Goal: Transaction & Acquisition: Purchase product/service

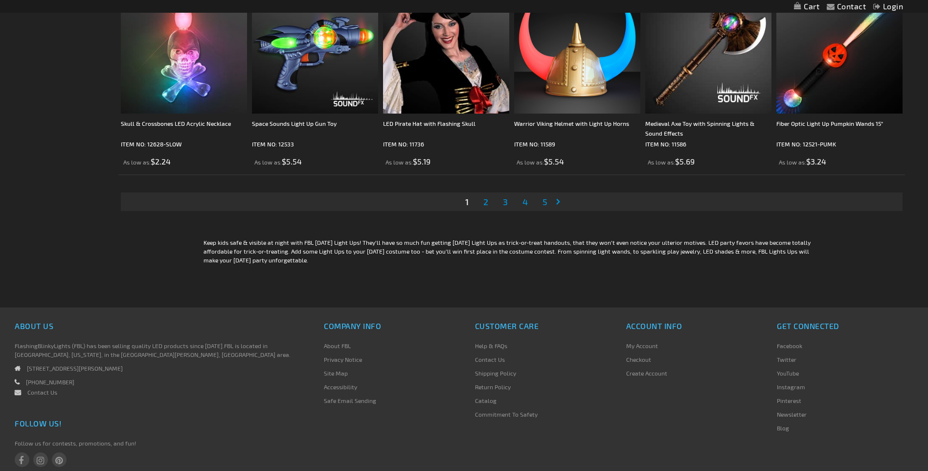
scroll to position [2105, 0]
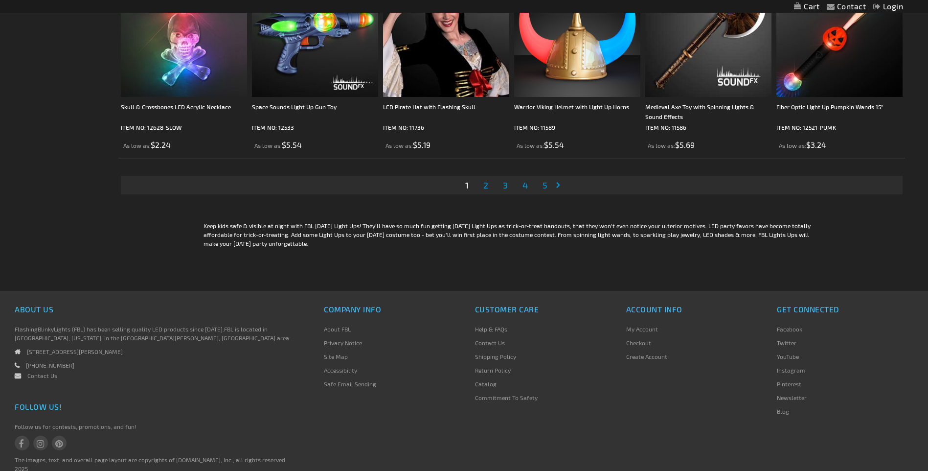
click at [483, 185] on link "Page 2" at bounding box center [486, 185] width 9 height 15
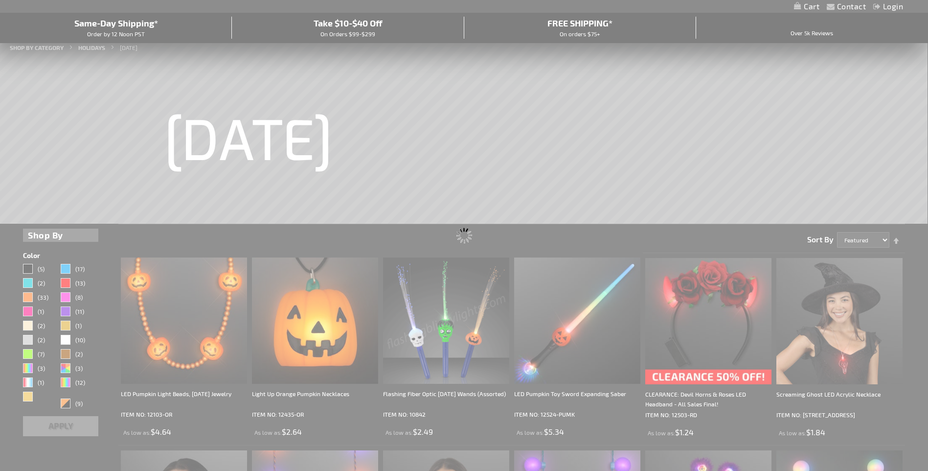
scroll to position [0, 0]
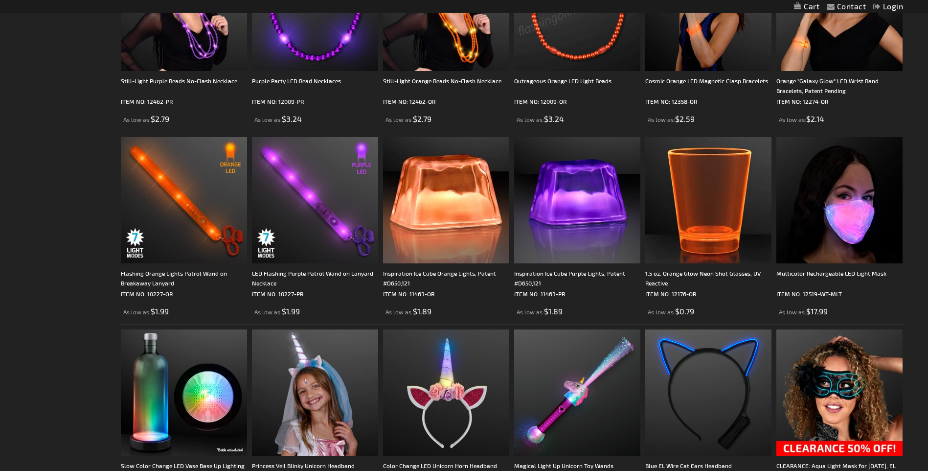
scroll to position [1762, 0]
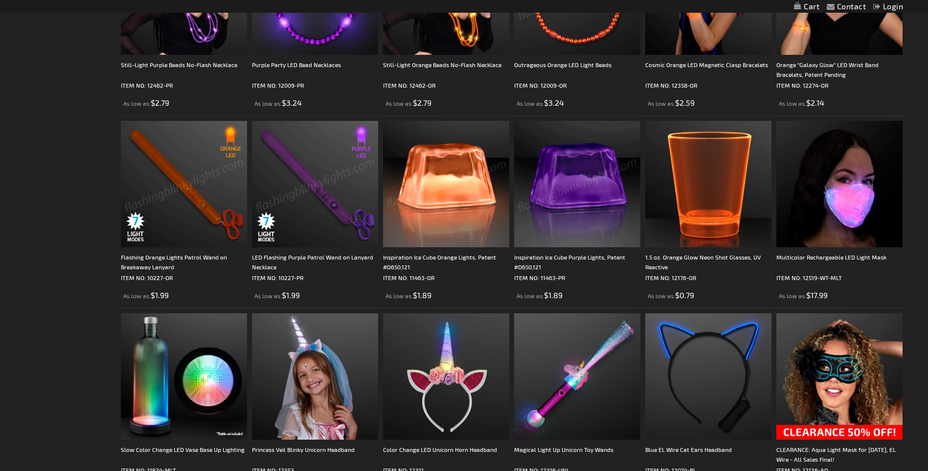
click at [291, 169] on img at bounding box center [315, 184] width 126 height 126
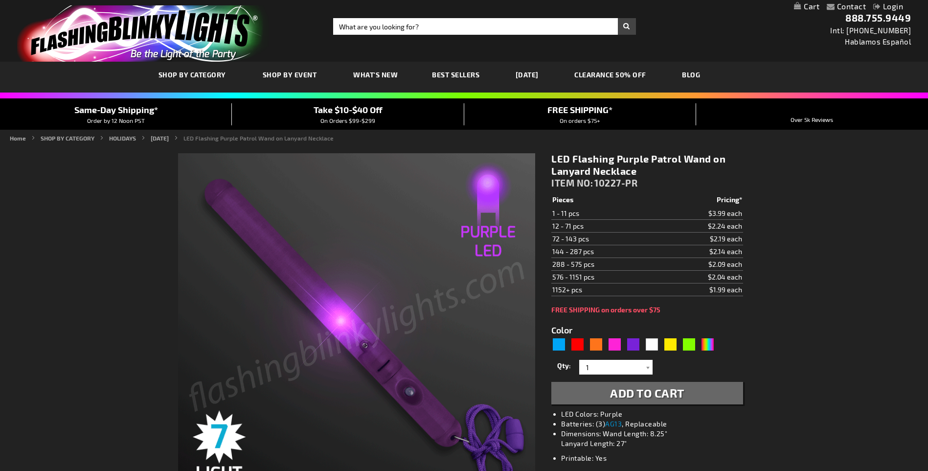
type input "5640"
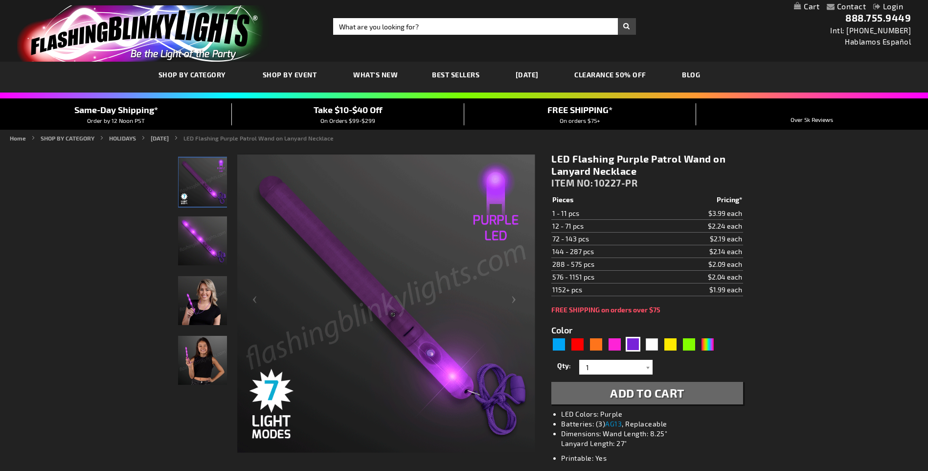
click at [197, 358] on img "LED Flashing Purple Patrol Wand on Lanyard Necklace" at bounding box center [202, 360] width 49 height 49
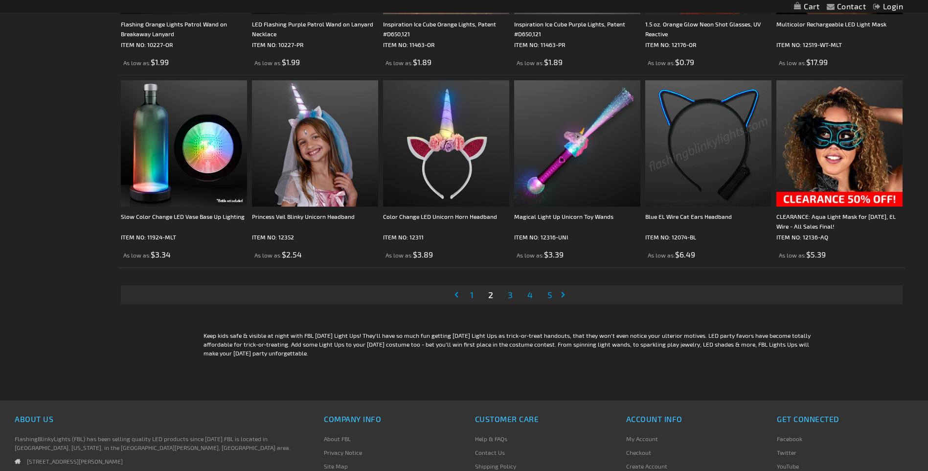
scroll to position [2056, 0]
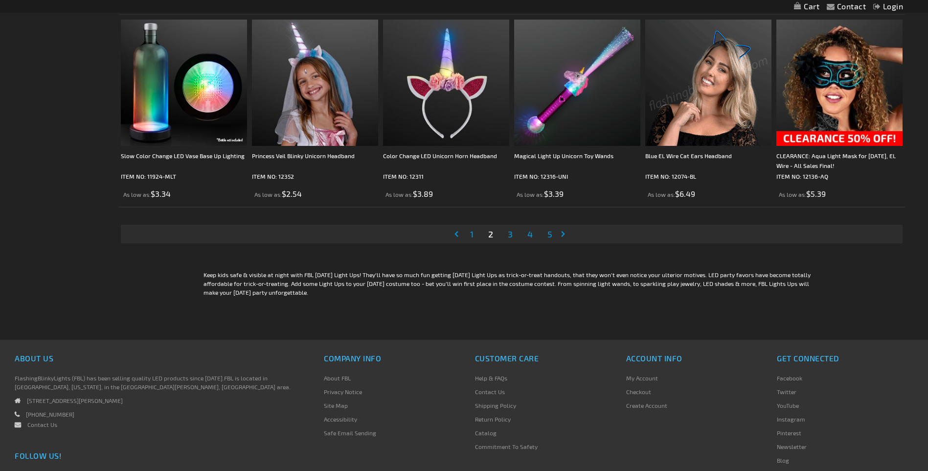
click at [511, 233] on span "3" at bounding box center [510, 234] width 5 height 11
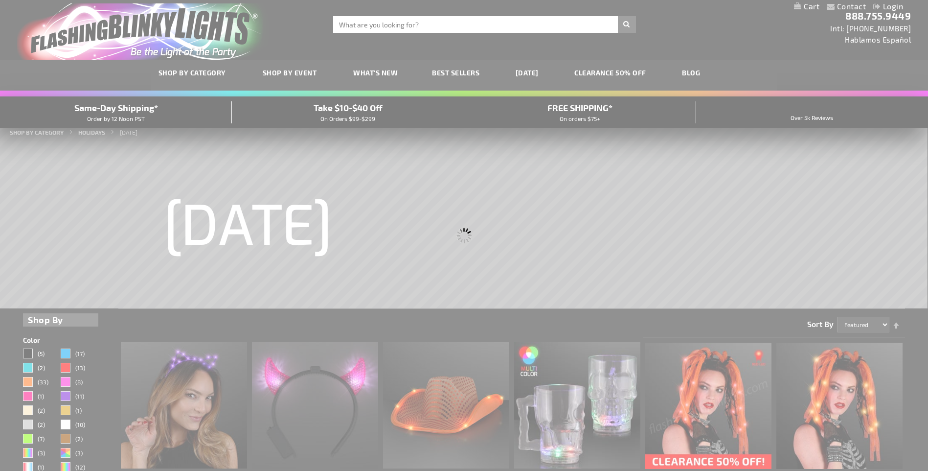
scroll to position [0, 0]
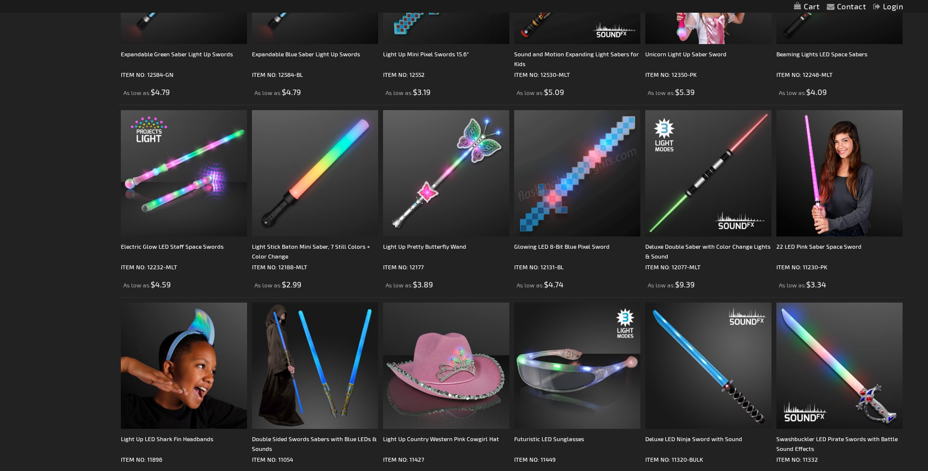
scroll to position [636, 0]
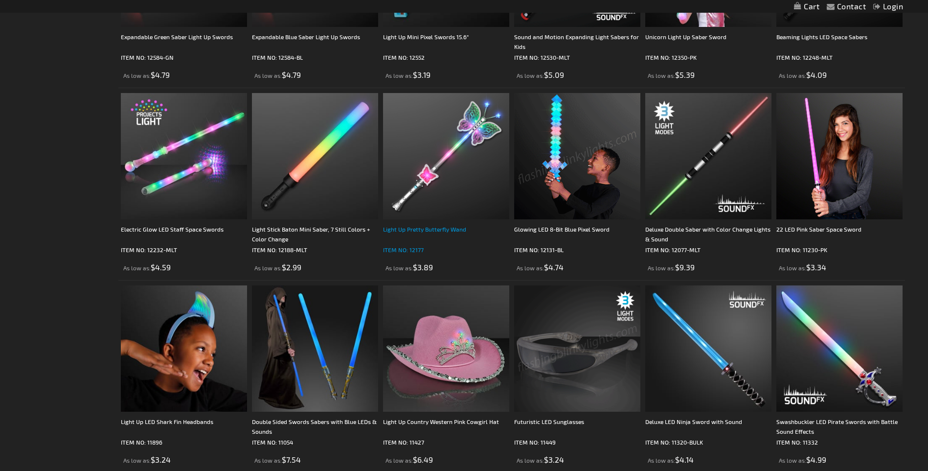
click at [421, 231] on div "Light Up Pretty Butterfly Wand" at bounding box center [446, 234] width 126 height 20
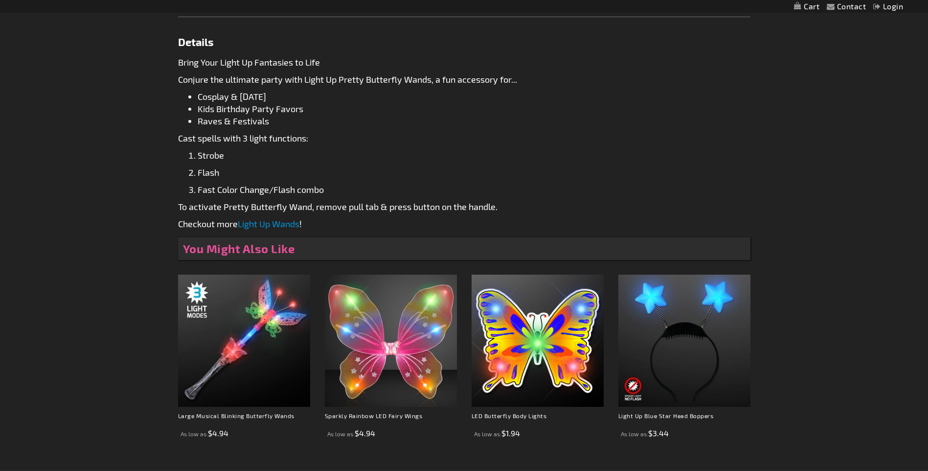
scroll to position [489, 0]
click at [399, 347] on img at bounding box center [391, 340] width 132 height 132
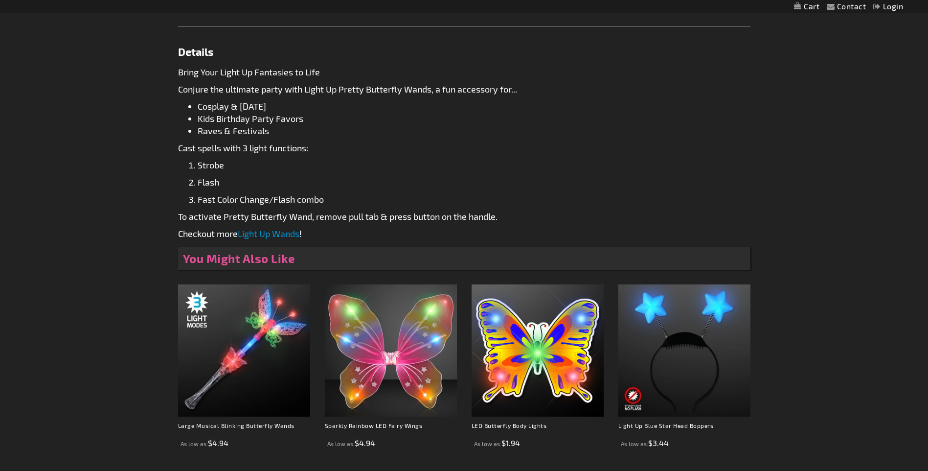
scroll to position [489, 0]
